Goal: Information Seeking & Learning: Learn about a topic

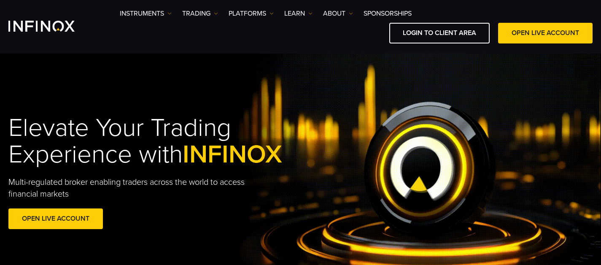
scroll to position [30, 0]
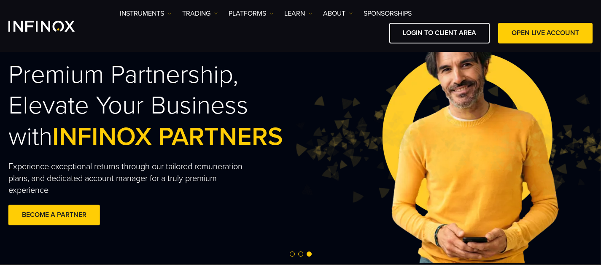
click at [290, 253] on span "Go to slide 1" at bounding box center [292, 253] width 5 height 5
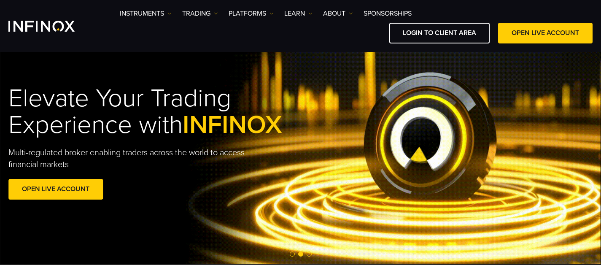
click at [288, 253] on div at bounding box center [300, 254] width 601 height 10
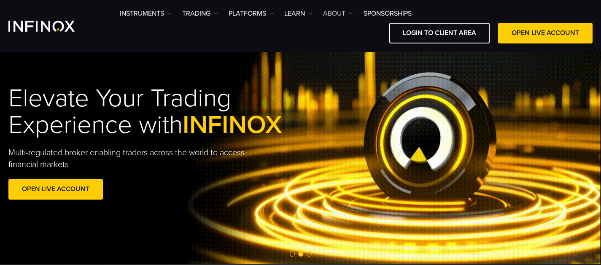
click at [350, 14] on img at bounding box center [351, 13] width 4 height 4
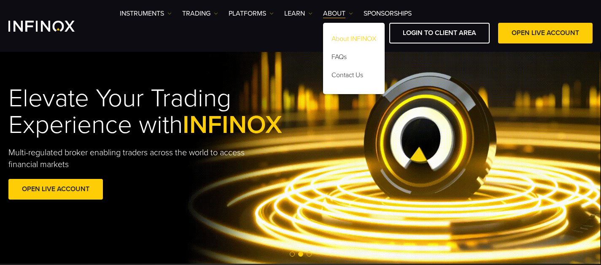
click at [350, 39] on link "About INFINOX" at bounding box center [354, 40] width 62 height 18
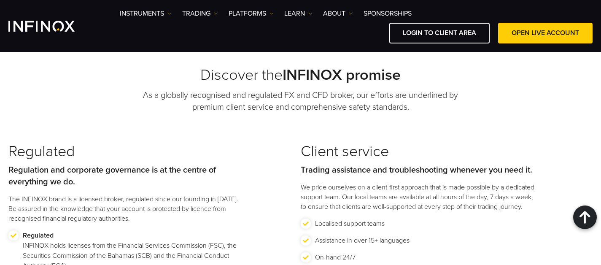
scroll to position [855, 0]
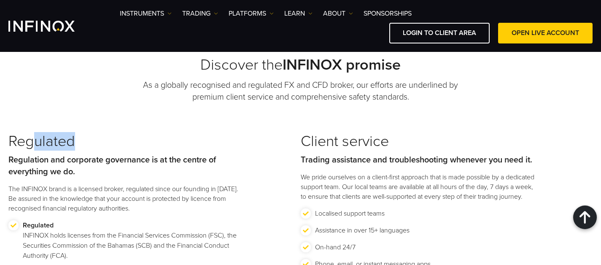
drag, startPoint x: 34, startPoint y: 138, endPoint x: 110, endPoint y: 152, distance: 76.8
click at [118, 153] on div "Regulated Regulation and corporate governance is at the centre of everything we…" at bounding box center [125, 172] width 234 height 81
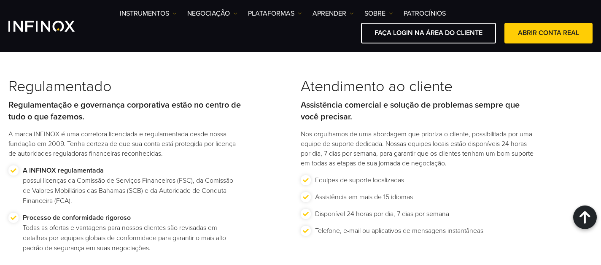
scroll to position [1051, 0]
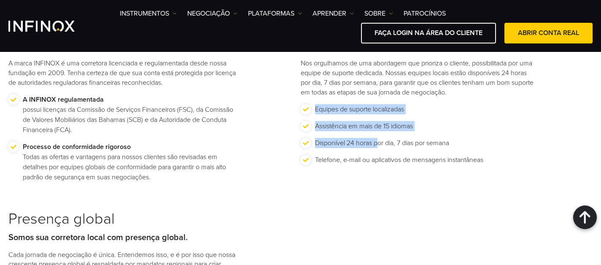
drag, startPoint x: 314, startPoint y: 106, endPoint x: 377, endPoint y: 139, distance: 71.5
click at [376, 139] on ul "Equipes de suporte localizadas Assistência em mais de 15 idiomas Disponível 24 …" at bounding box center [418, 137] width 234 height 67
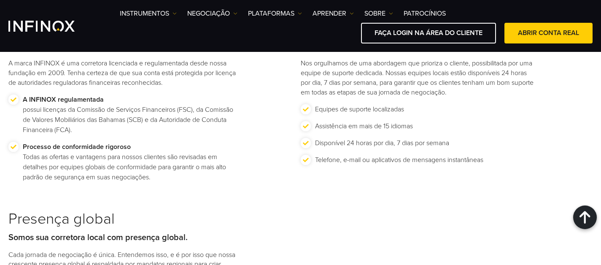
click at [405, 201] on div "Regulamentado Regulamentação e governança corporativa estão no centro de tudo o…" at bounding box center [300, 187] width 584 height 360
drag, startPoint x: 389, startPoint y: 143, endPoint x: 413, endPoint y: 141, distance: 24.1
click at [413, 141] on font "Disponível 24 horas por dia, 7 dias por semana" at bounding box center [382, 143] width 134 height 8
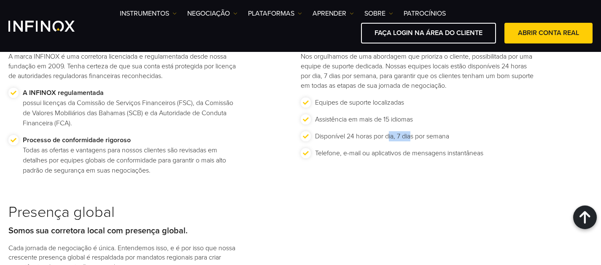
scroll to position [1194, 0]
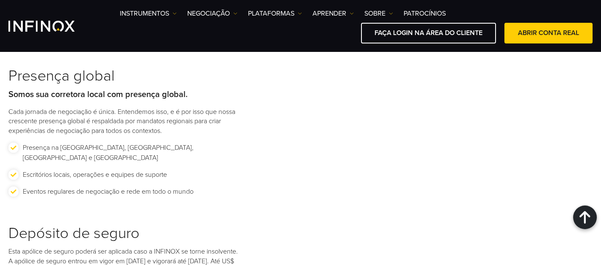
drag, startPoint x: 201, startPoint y: 180, endPoint x: 75, endPoint y: 141, distance: 131.3
click at [75, 141] on div "Presença global Somos sua corretora local com presença global. Cada jornada de …" at bounding box center [154, 145] width 292 height 157
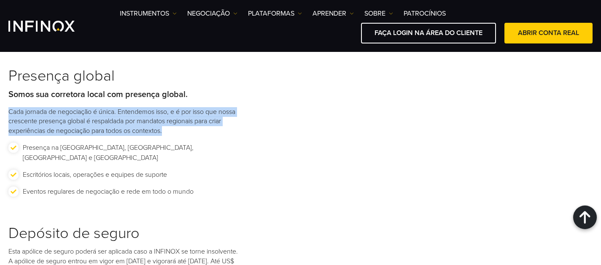
drag, startPoint x: 36, startPoint y: 104, endPoint x: 89, endPoint y: 142, distance: 64.6
click at [89, 142] on div "Presença global Somos sua corretora local com presença global. Cada jornada de …" at bounding box center [154, 145] width 292 height 157
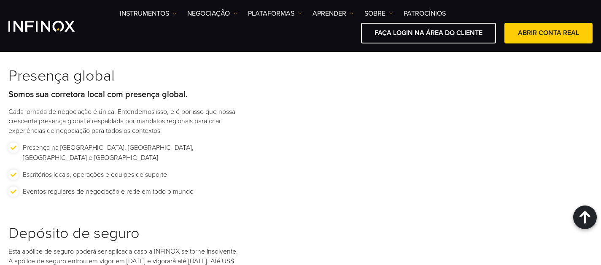
click at [145, 137] on div "Presença global Somos sua corretora local com presença global. Cada jornada de …" at bounding box center [154, 145] width 292 height 157
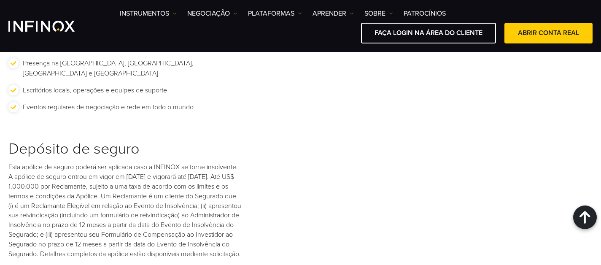
scroll to position [1305, 0]
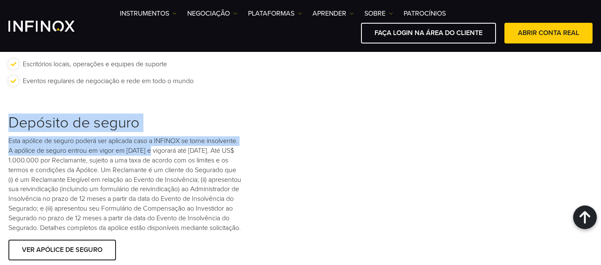
drag, startPoint x: 11, startPoint y: 115, endPoint x: 147, endPoint y: 145, distance: 139.5
click at [147, 145] on div "Depósito de seguro Esta apólice de seguro poderá ser aplicada caso a INFINOX se…" at bounding box center [154, 188] width 292 height 149
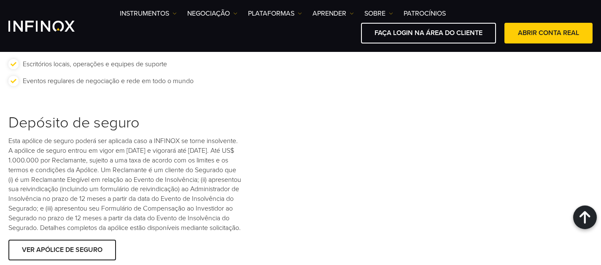
drag, startPoint x: 91, startPoint y: 150, endPoint x: 86, endPoint y: 150, distance: 5.1
click at [91, 150] on font "Esta apólice de seguro poderá ser aplicada caso a INFINOX se torne insolvente. …" at bounding box center [124, 184] width 233 height 95
drag, startPoint x: 86, startPoint y: 149, endPoint x: 120, endPoint y: 152, distance: 33.9
click at [120, 152] on font "Esta apólice de seguro poderá ser aplicada caso a INFINOX se torne insolvente. …" at bounding box center [124, 184] width 233 height 95
click at [128, 155] on p "Esta apólice de seguro poderá ser aplicada caso a INFINOX se torne insolvente. …" at bounding box center [125, 184] width 234 height 97
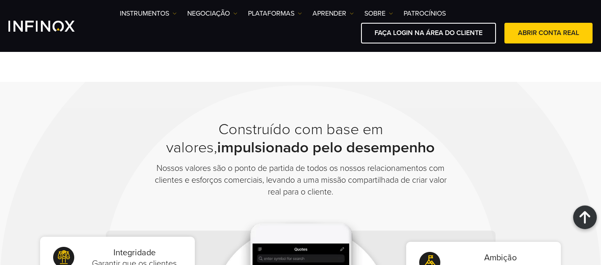
scroll to position [0, 0]
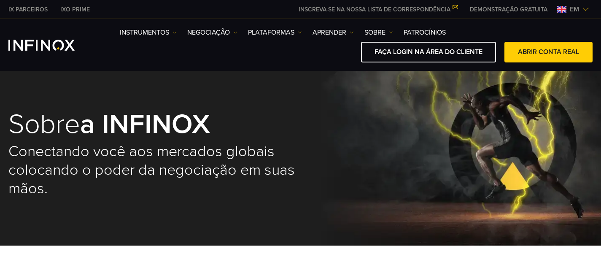
click at [239, 33] on ul "Instrumentos Instruments Product Information NEGOCIAÇÃO Accounts DEMO" at bounding box center [283, 32] width 326 height 10
click at [296, 32] on link "PLATAFORMAS" at bounding box center [275, 32] width 54 height 10
